Goal: Task Accomplishment & Management: Manage account settings

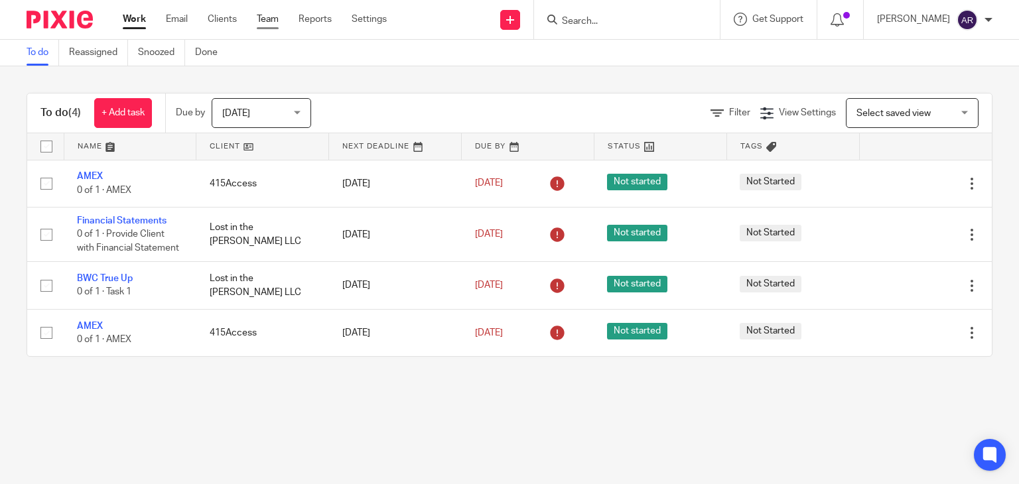
click at [268, 19] on link "Team" at bounding box center [268, 19] width 22 height 13
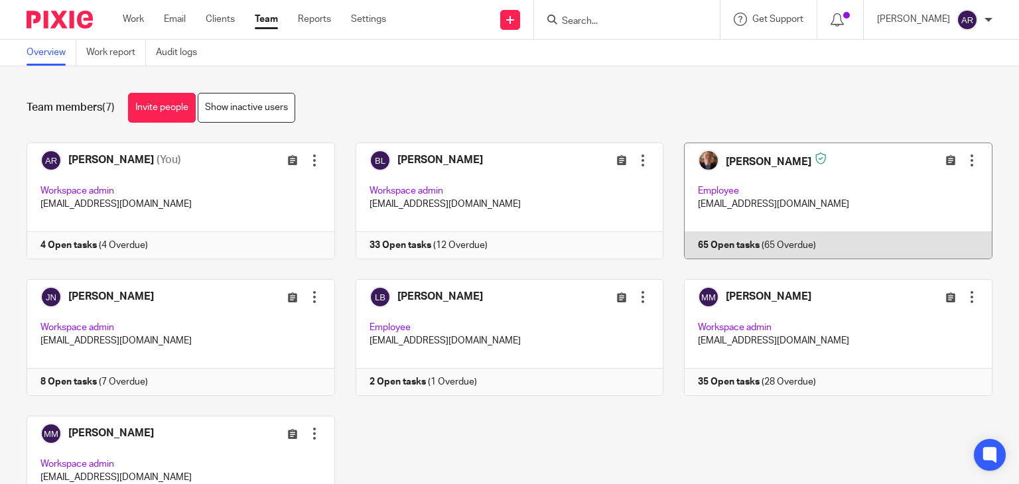
click at [965, 163] on div at bounding box center [971, 160] width 13 height 13
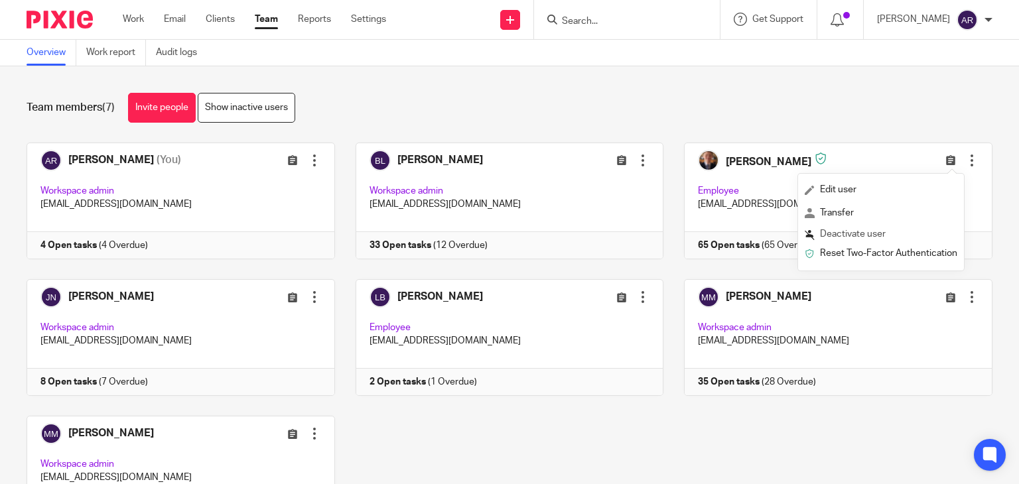
click at [878, 232] on span "Deactivate user" at bounding box center [853, 234] width 66 height 9
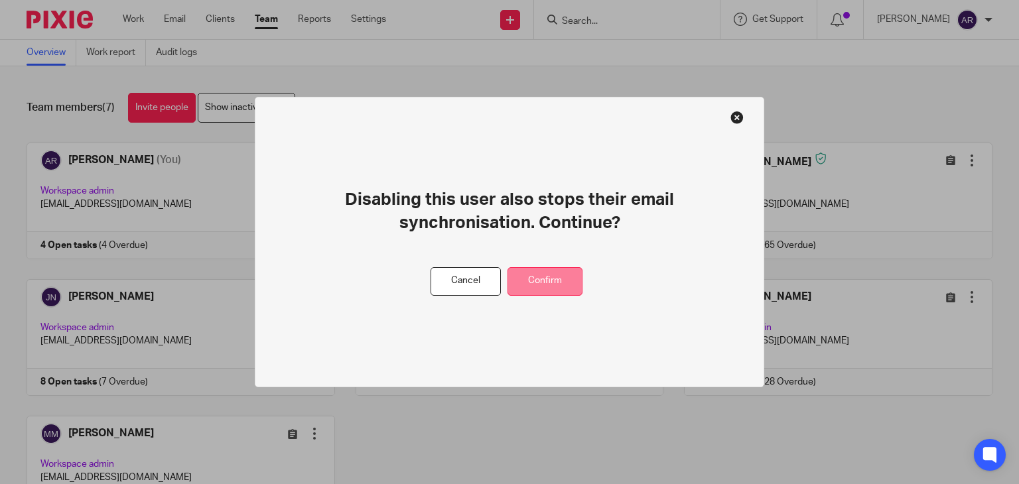
click at [546, 271] on button "Confirm" at bounding box center [545, 281] width 75 height 29
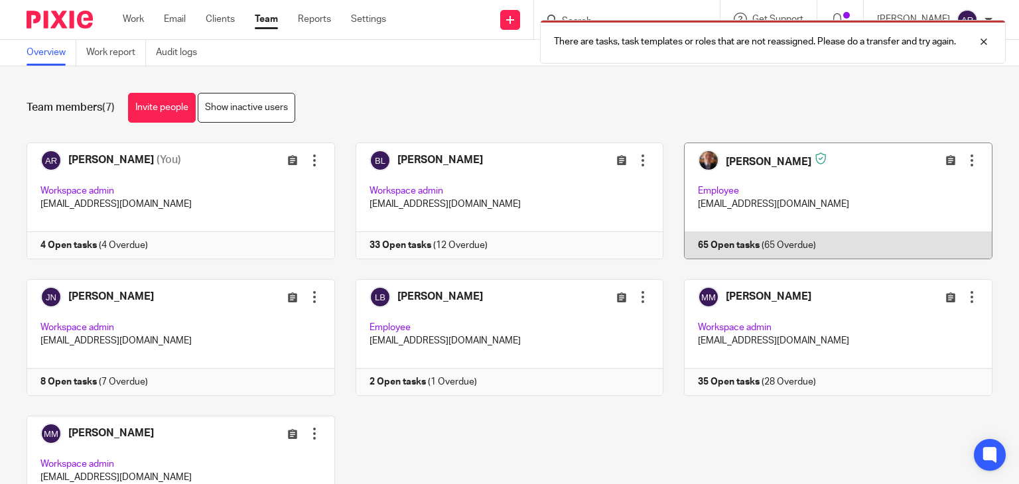
click at [747, 164] on link at bounding box center [827, 201] width 329 height 117
click at [764, 240] on link at bounding box center [827, 201] width 329 height 117
click at [715, 243] on link at bounding box center [827, 201] width 329 height 117
click at [965, 157] on div at bounding box center [971, 160] width 13 height 13
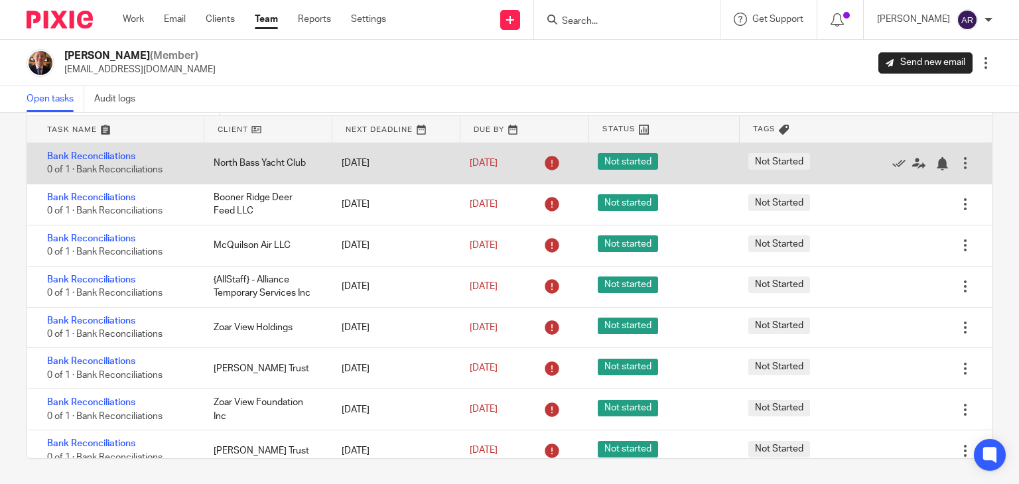
click at [959, 159] on div at bounding box center [965, 163] width 13 height 13
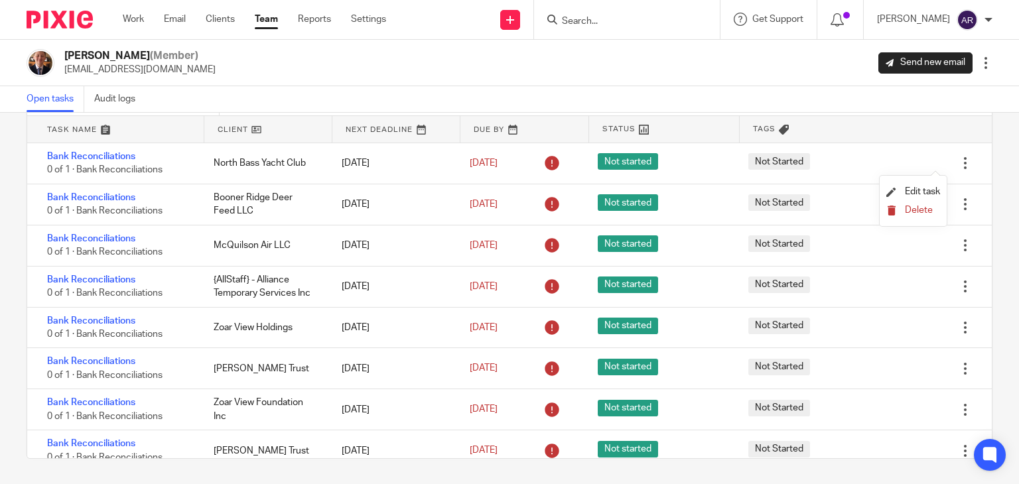
click at [924, 213] on span "Delete" at bounding box center [919, 210] width 28 height 9
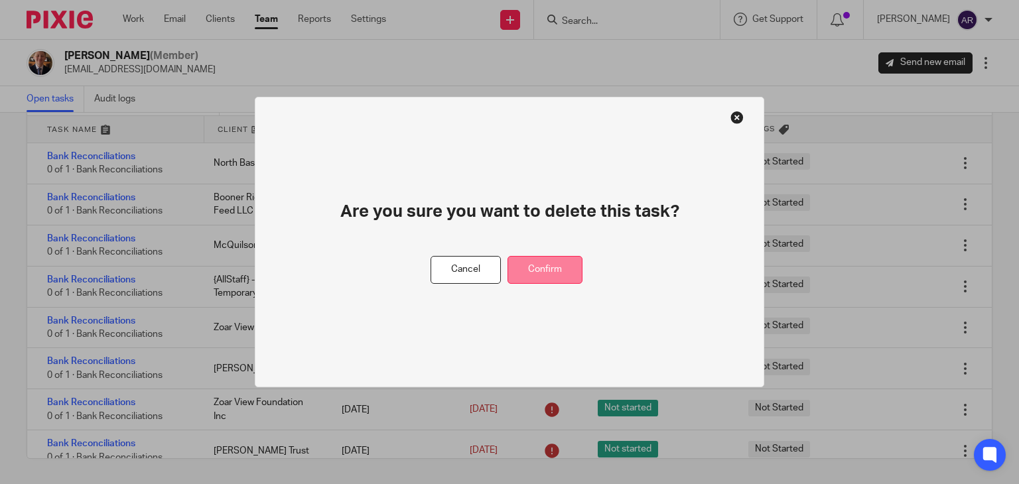
click at [555, 260] on button "Confirm" at bounding box center [545, 270] width 75 height 29
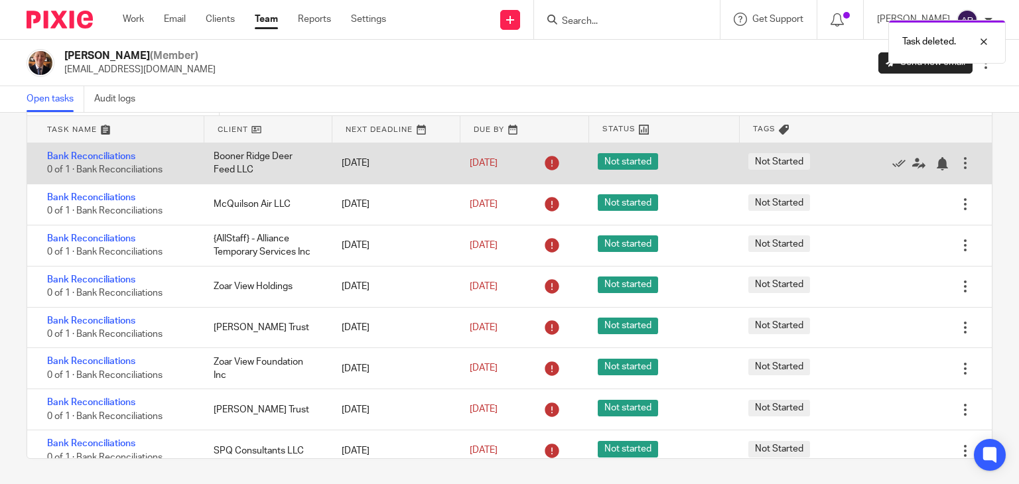
click at [959, 163] on div at bounding box center [965, 163] width 13 height 13
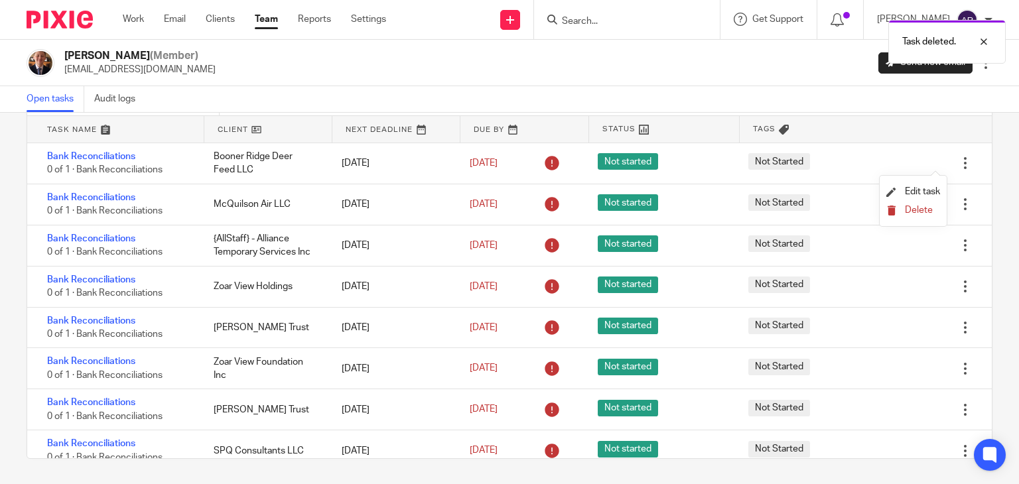
click at [914, 207] on span "Delete" at bounding box center [919, 210] width 28 height 9
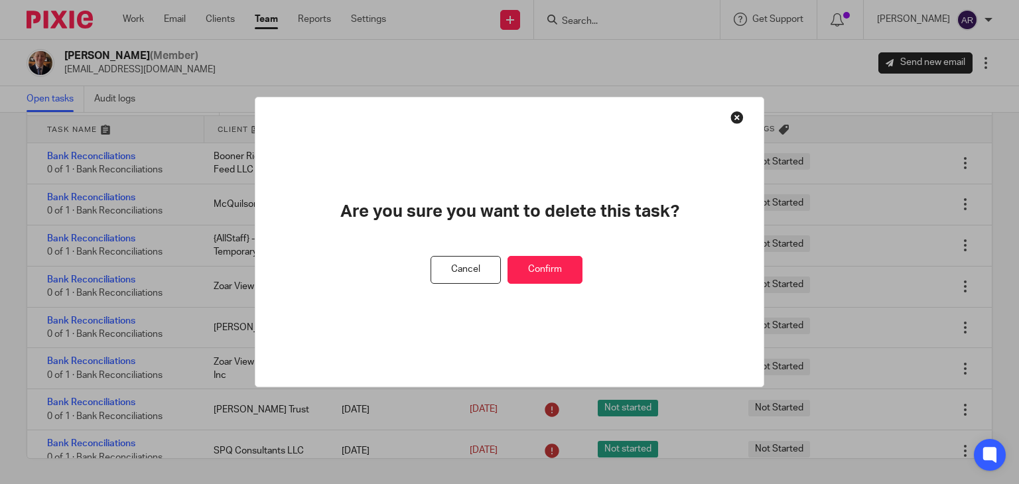
drag, startPoint x: 555, startPoint y: 263, endPoint x: 602, endPoint y: 251, distance: 49.1
click at [557, 263] on button "Confirm" at bounding box center [545, 270] width 75 height 29
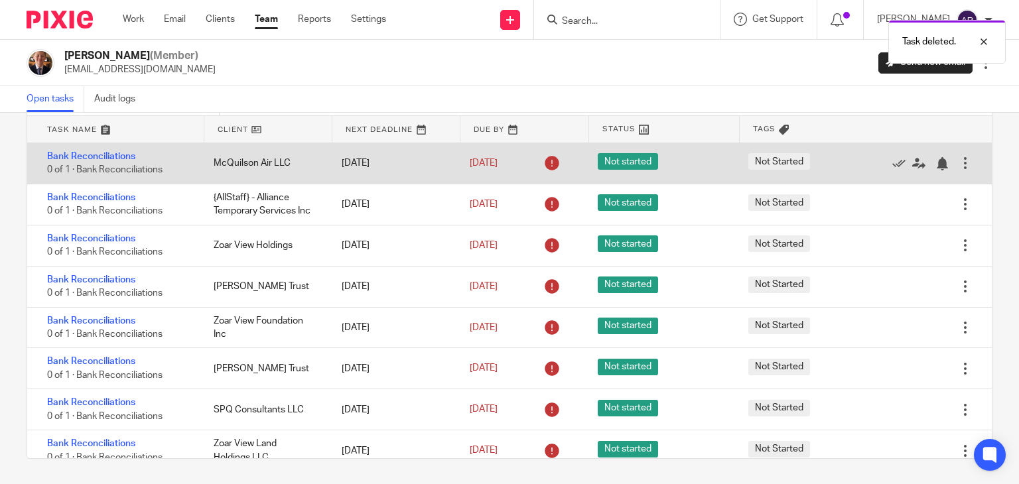
click at [34, 161] on div "Bank Reconciliations 0 of 1 · Bank Reconciliations" at bounding box center [113, 163] width 173 height 40
drag, startPoint x: 34, startPoint y: 161, endPoint x: 833, endPoint y: 171, distance: 798.8
click at [833, 171] on div "Not Started" at bounding box center [810, 163] width 151 height 33
click at [959, 165] on div at bounding box center [965, 163] width 13 height 13
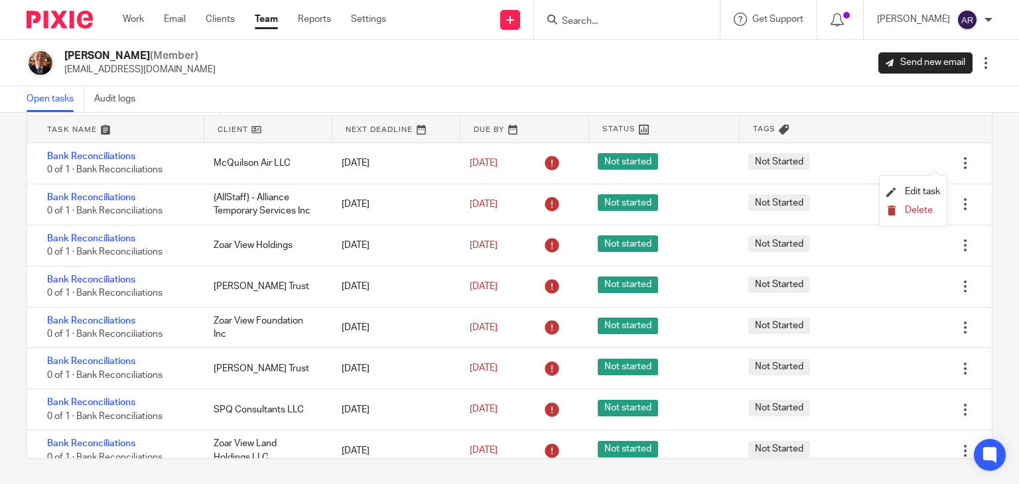
click at [923, 209] on span "Delete" at bounding box center [919, 210] width 28 height 9
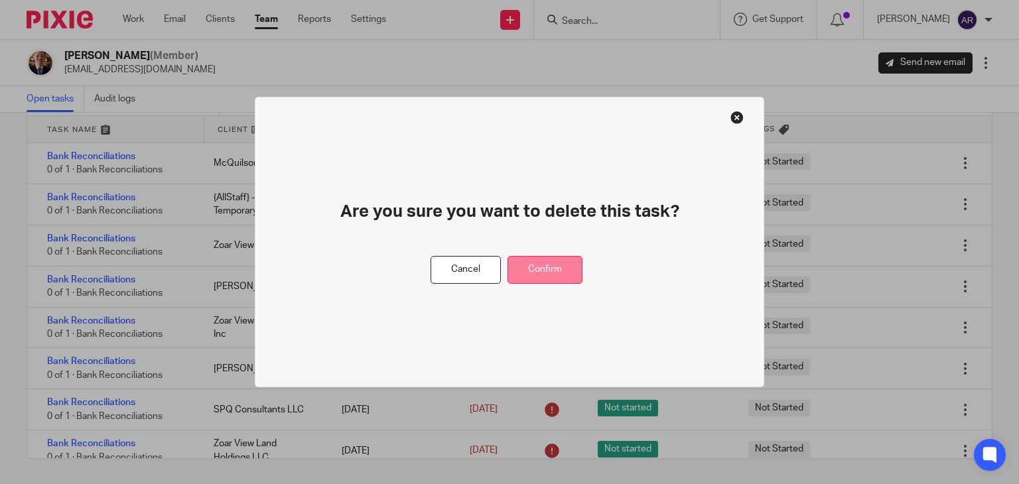
click at [577, 263] on button "Confirm" at bounding box center [545, 270] width 75 height 29
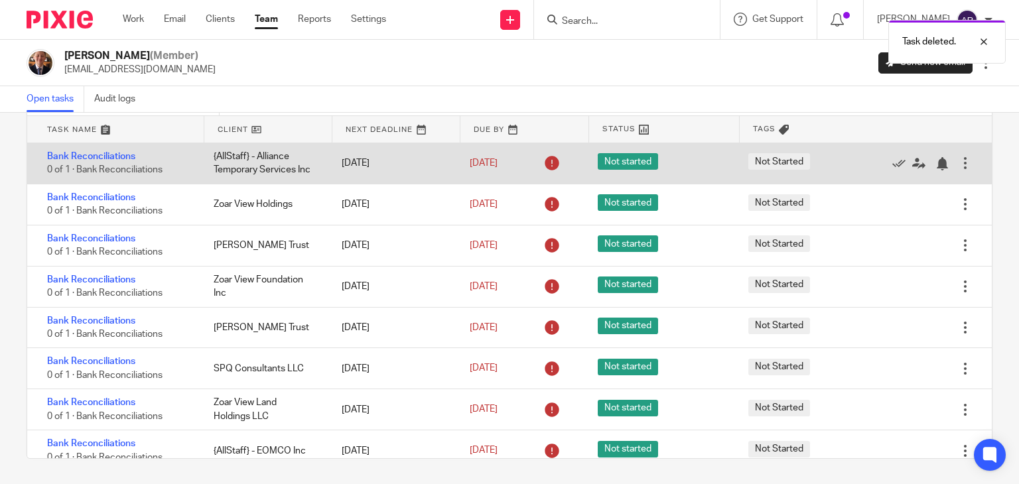
click at [959, 168] on div at bounding box center [965, 163] width 13 height 13
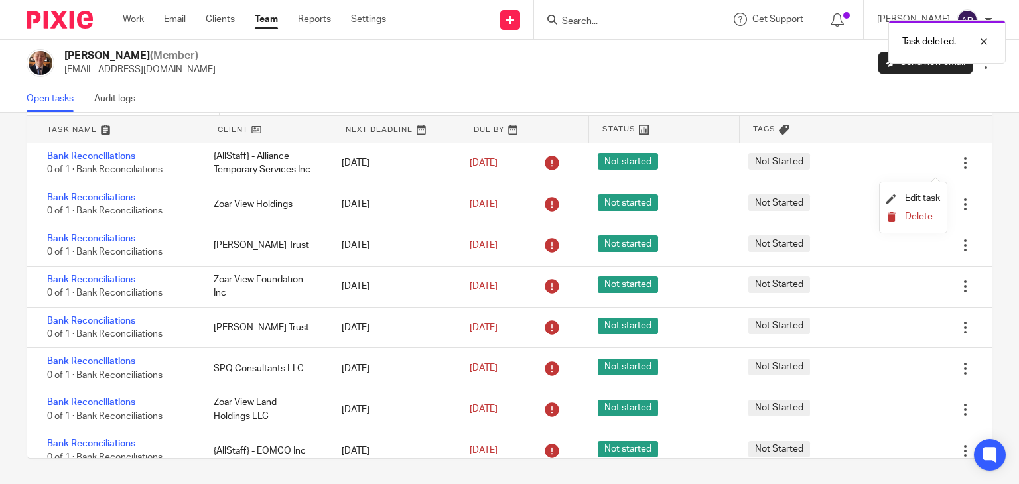
click at [920, 218] on span "Delete" at bounding box center [919, 216] width 28 height 9
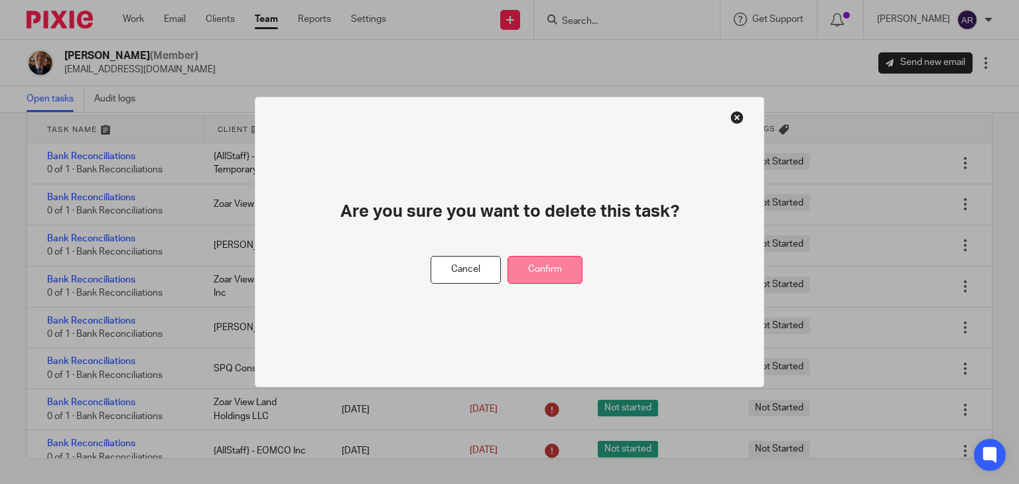
click at [563, 271] on button "Confirm" at bounding box center [545, 270] width 75 height 29
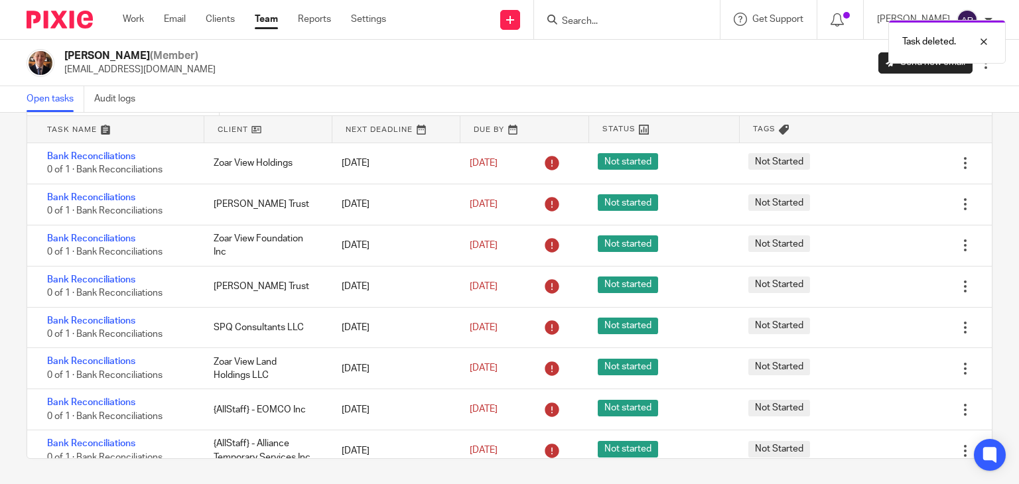
click at [874, 94] on div "Open tasks Audit logs" at bounding box center [509, 99] width 1019 height 27
click at [977, 40] on div at bounding box center [974, 42] width 36 height 16
click at [974, 70] on div "Caden Davis (Member) cdavis@415group.com Send new email Edit user Transfer Deac…" at bounding box center [510, 63] width 966 height 28
click at [979, 64] on div at bounding box center [985, 62] width 13 height 13
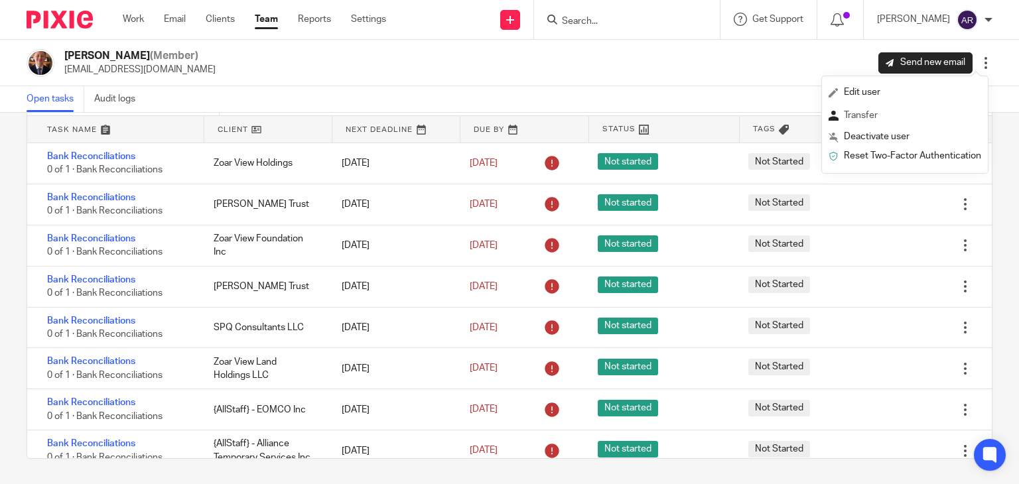
click at [849, 112] on span "Transfer" at bounding box center [861, 115] width 34 height 9
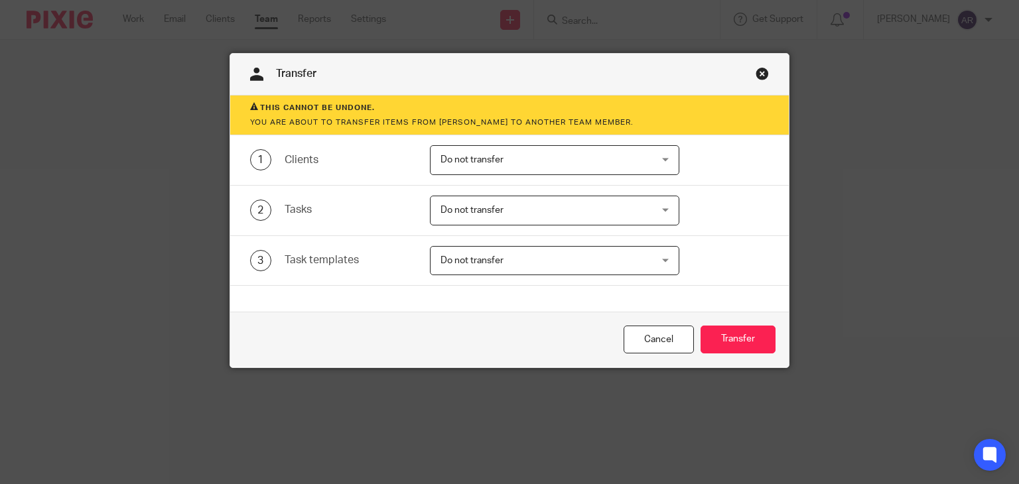
click at [517, 155] on span "Do not transfer" at bounding box center [536, 160] width 190 height 28
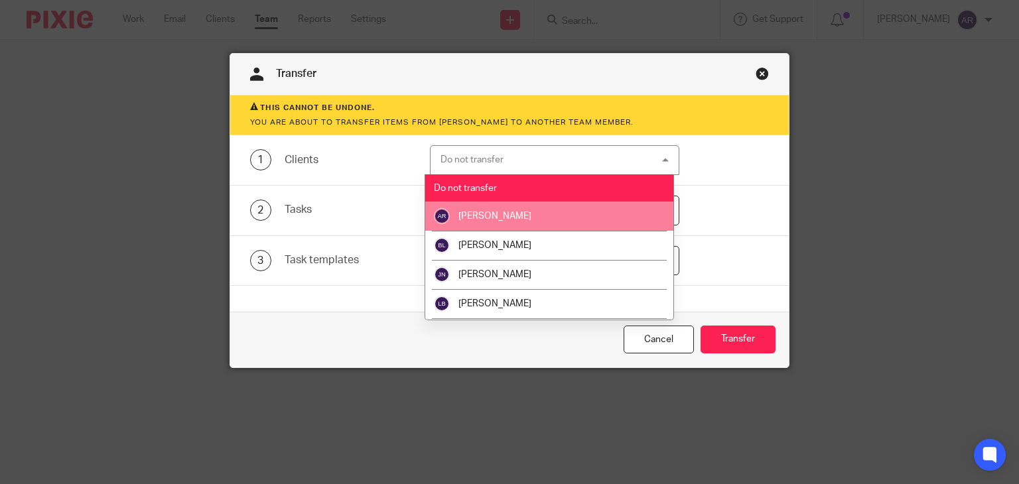
click at [506, 212] on span "[PERSON_NAME]" at bounding box center [494, 216] width 73 height 9
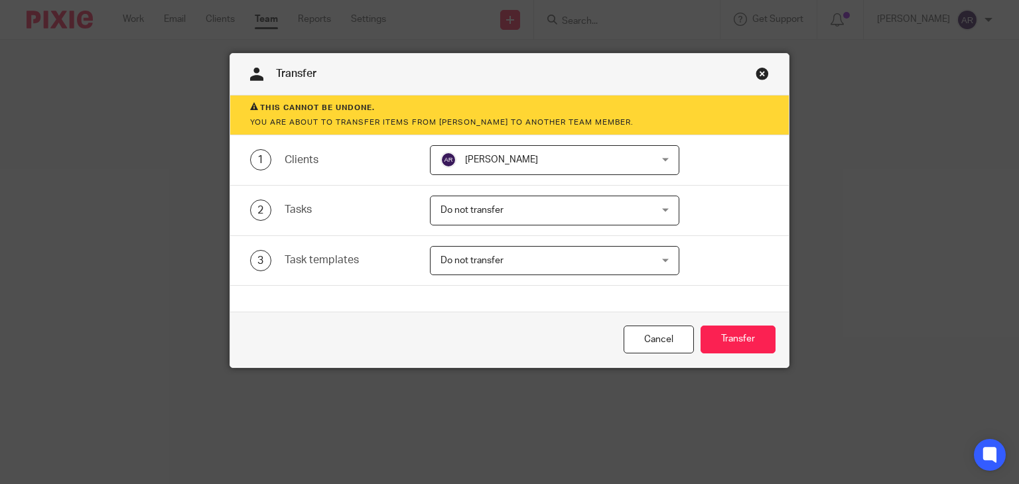
click at [516, 205] on span "Do not transfer" at bounding box center [536, 210] width 190 height 28
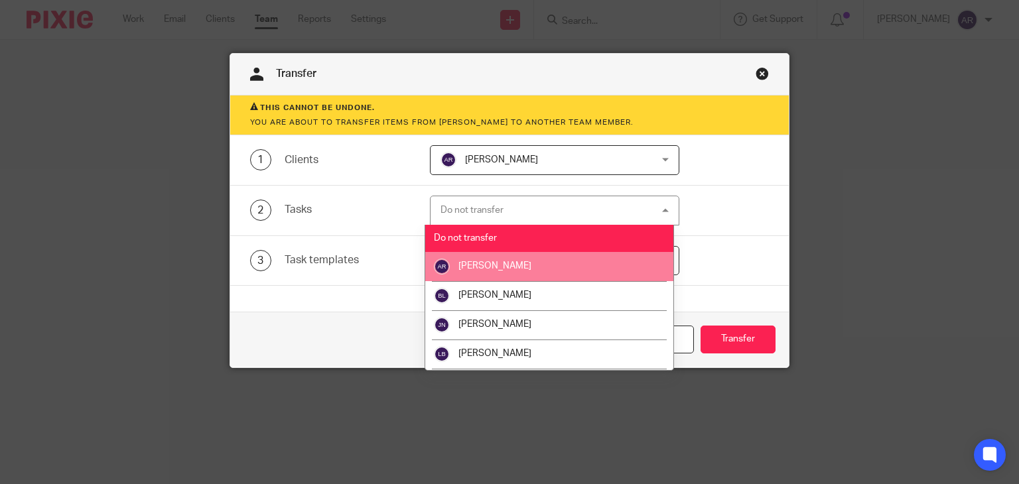
click at [488, 265] on span "[PERSON_NAME]" at bounding box center [494, 265] width 73 height 9
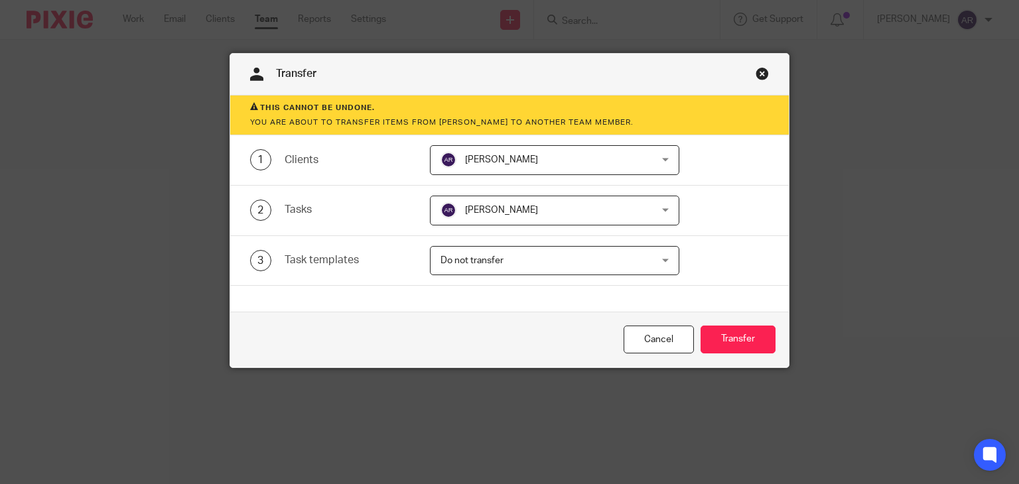
click at [504, 259] on span "Do not transfer" at bounding box center [536, 261] width 190 height 28
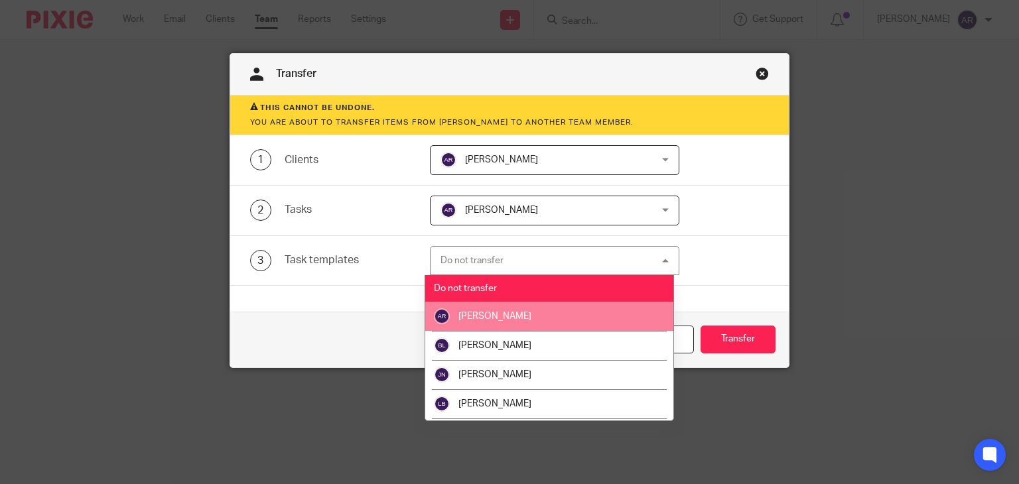
click at [507, 322] on li "[PERSON_NAME]" at bounding box center [549, 316] width 248 height 29
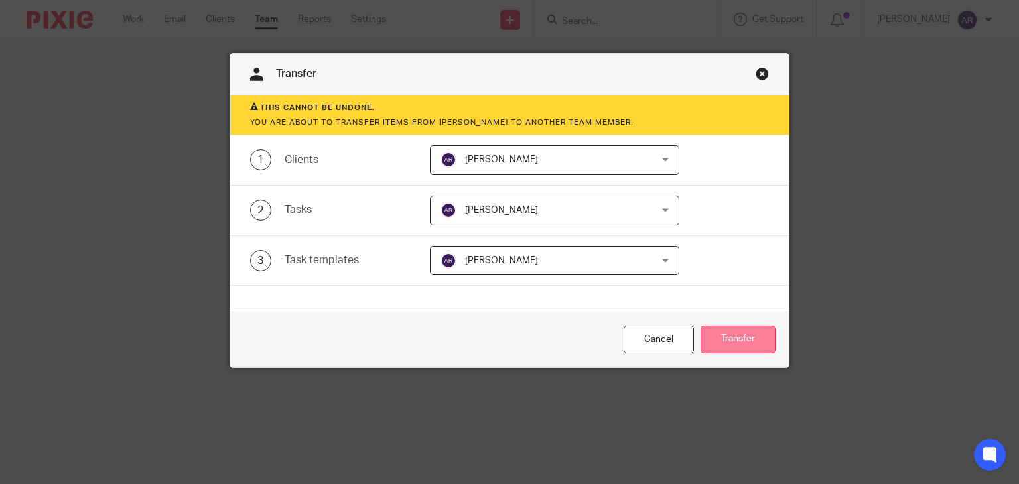
click at [726, 340] on button "Transfer" at bounding box center [738, 340] width 75 height 29
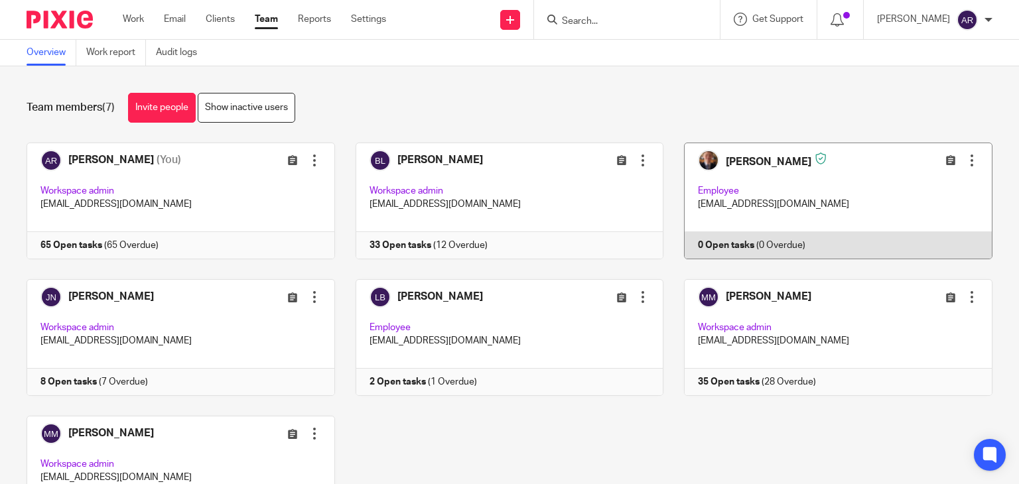
click at [965, 164] on div at bounding box center [971, 160] width 13 height 13
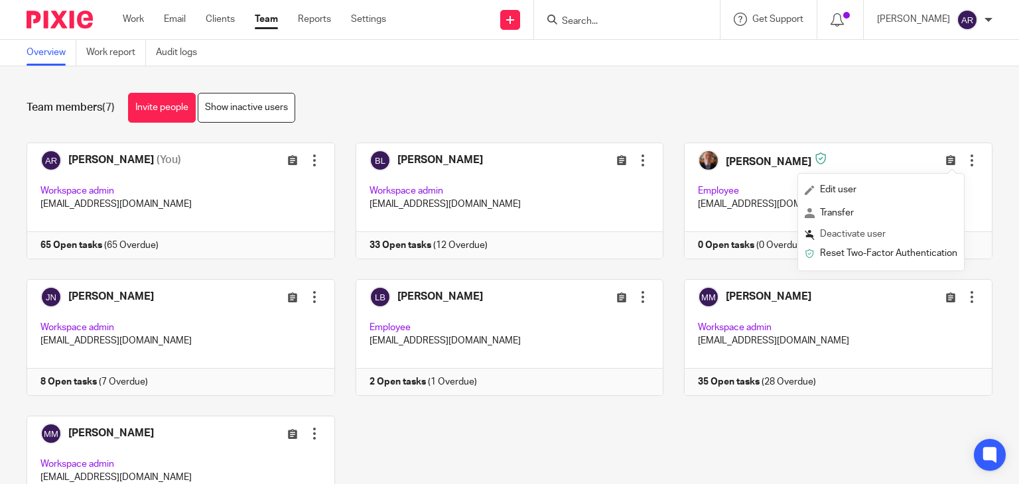
click at [855, 238] on span "Deactivate user" at bounding box center [853, 234] width 66 height 9
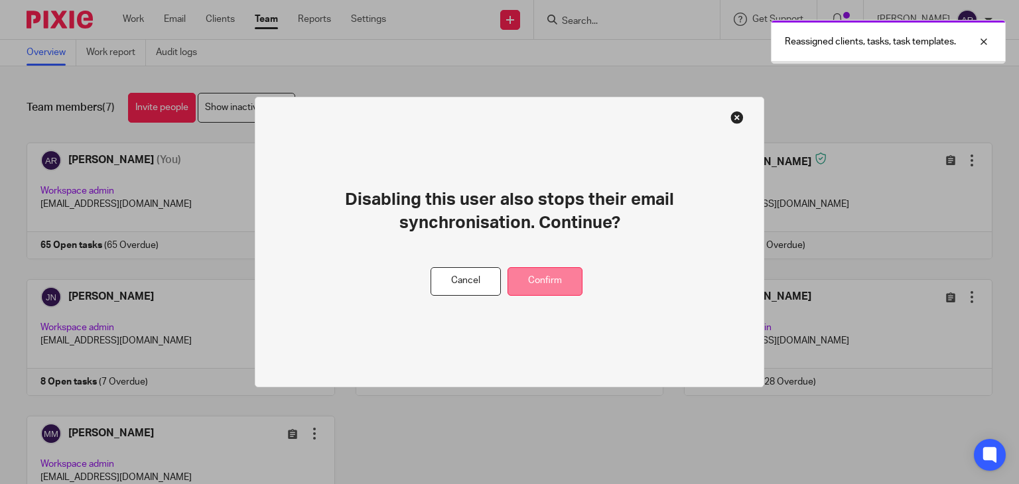
click at [546, 274] on button "Confirm" at bounding box center [545, 281] width 75 height 29
